Goal: Information Seeking & Learning: Understand process/instructions

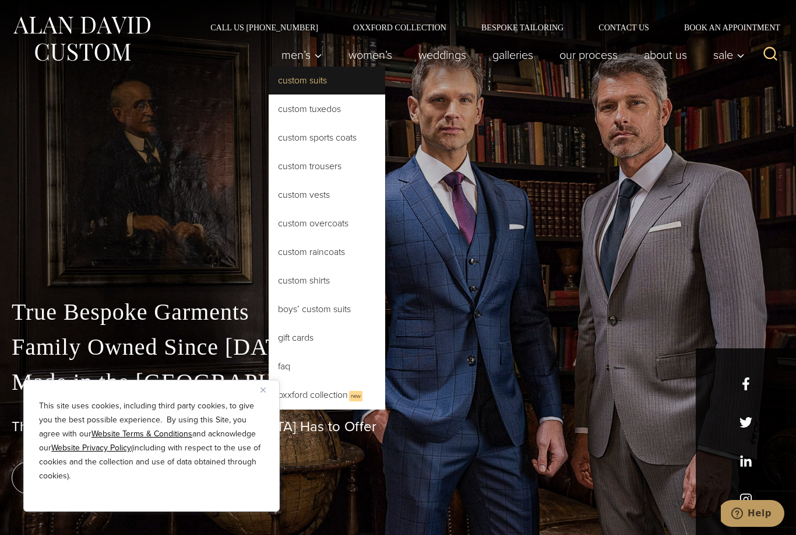
click at [339, 83] on link "Custom Suits" at bounding box center [327, 80] width 117 height 28
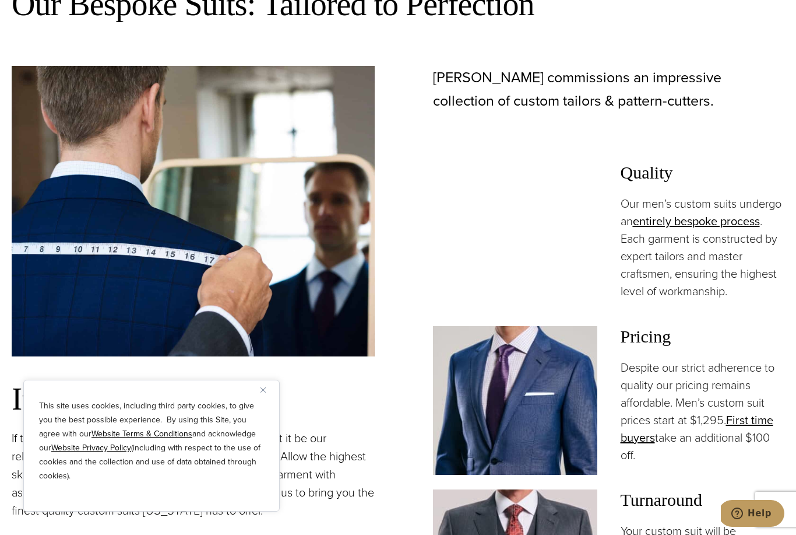
scroll to position [771, 0]
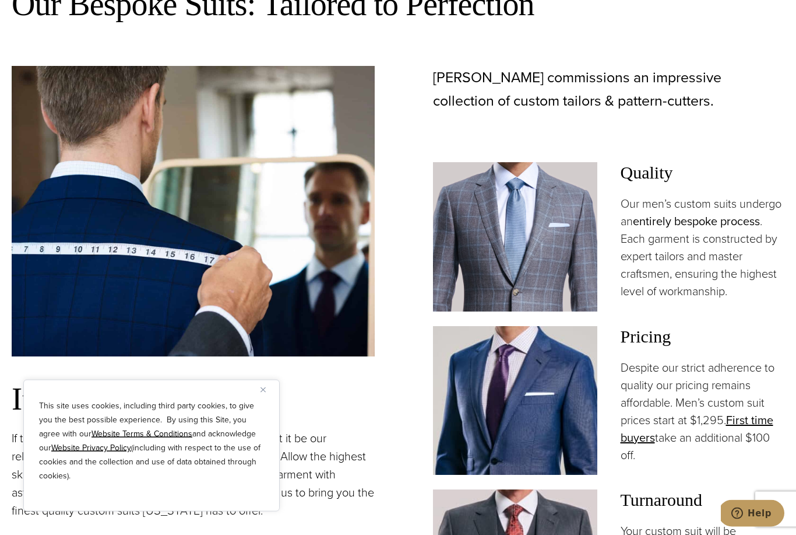
click at [749, 230] on link "entirely bespoke process" at bounding box center [696, 221] width 127 height 17
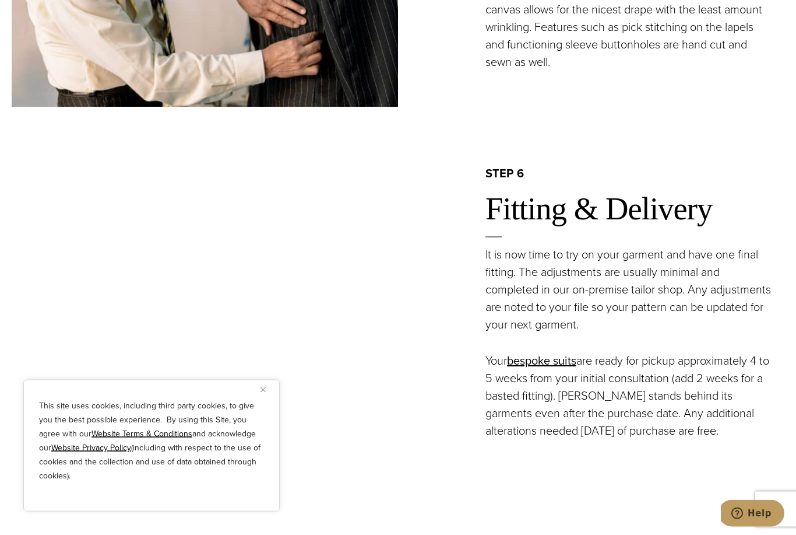
scroll to position [2424, 0]
